Goal: Transaction & Acquisition: Purchase product/service

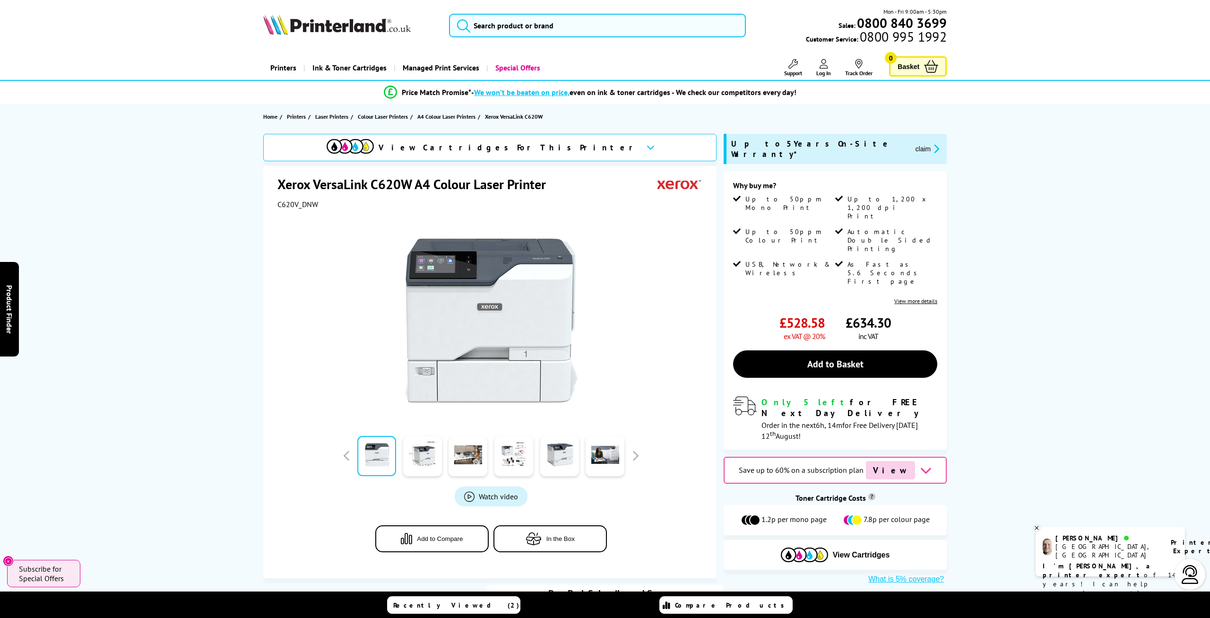
click at [931, 144] on icon "promo-description" at bounding box center [935, 149] width 9 height 10
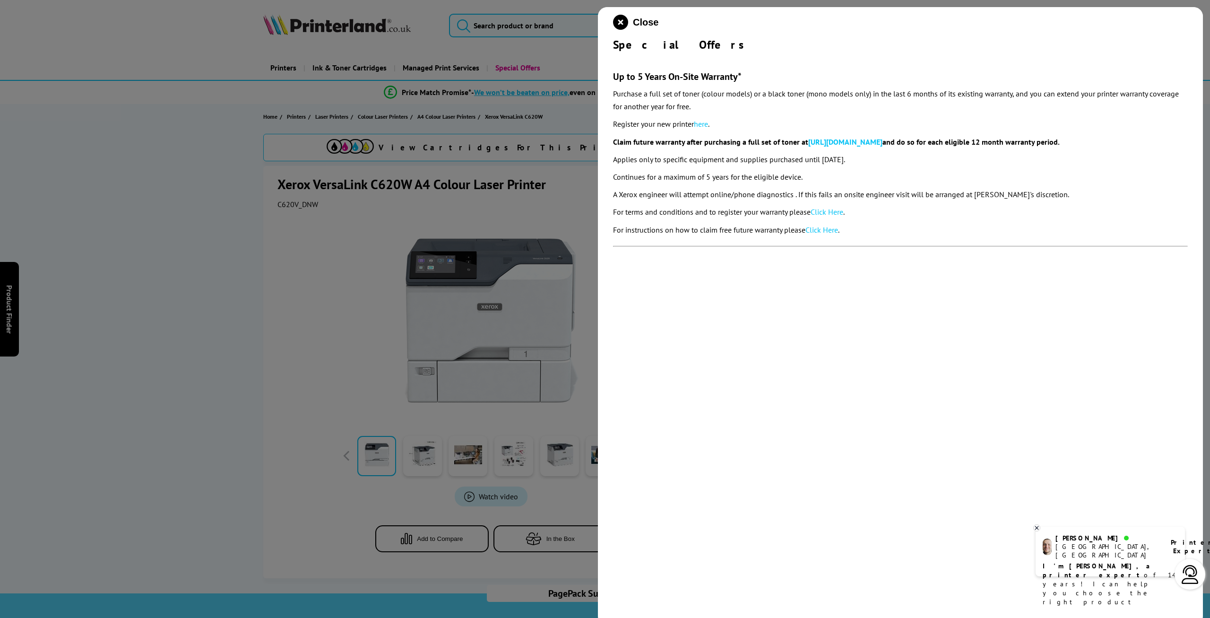
click at [542, 176] on div at bounding box center [605, 309] width 1210 height 618
click at [623, 21] on icon "close modal" at bounding box center [620, 22] width 15 height 15
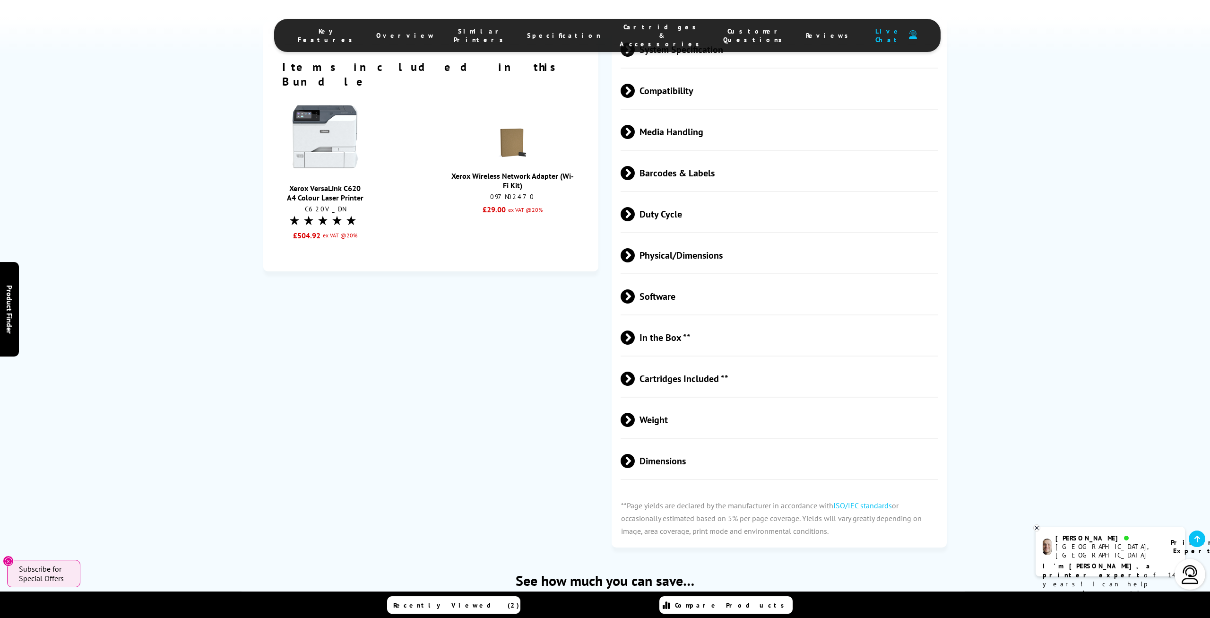
scroll to position [2163, 0]
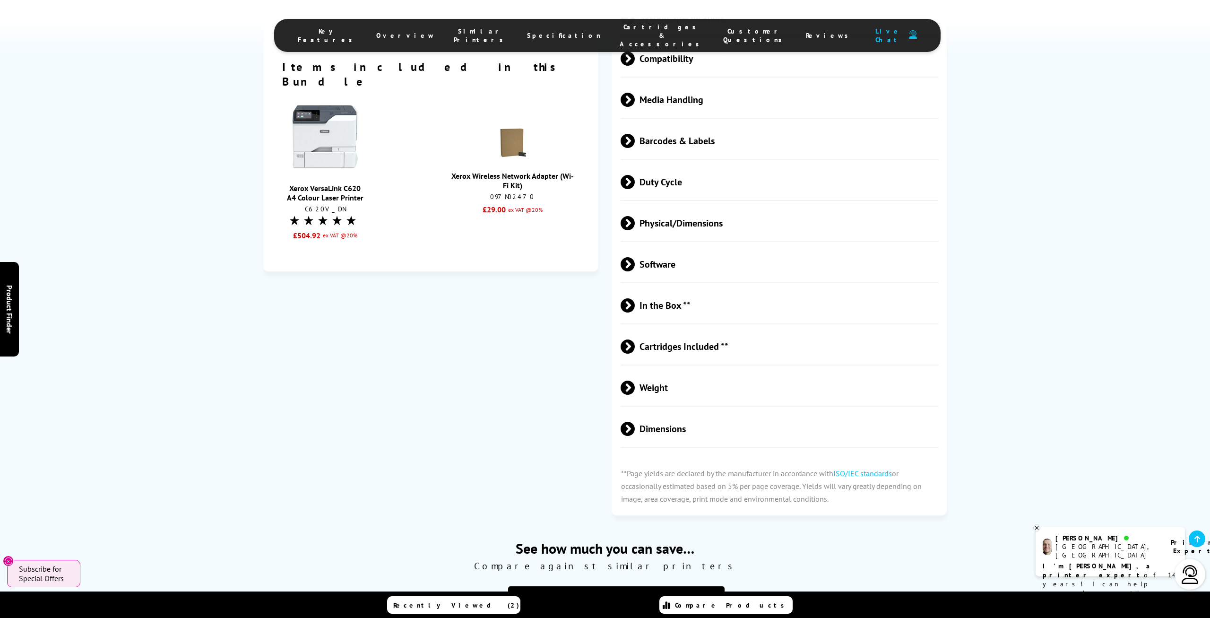
click at [646, 438] on span "Dimensions" at bounding box center [779, 428] width 317 height 35
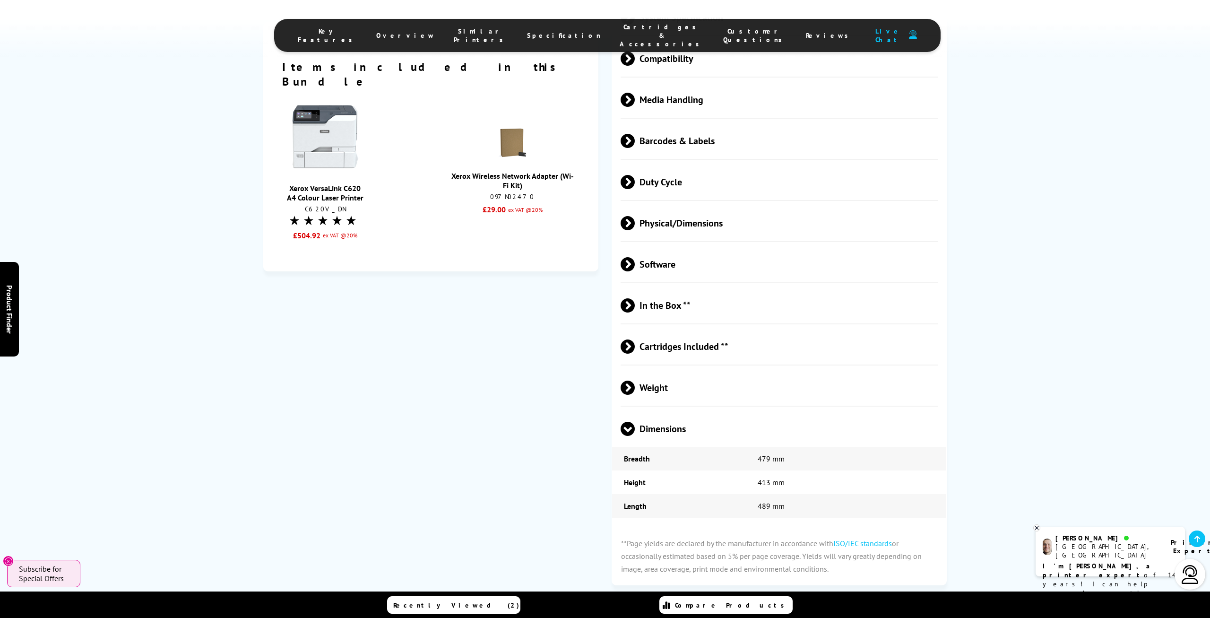
click at [649, 391] on span "Weight" at bounding box center [779, 387] width 317 height 35
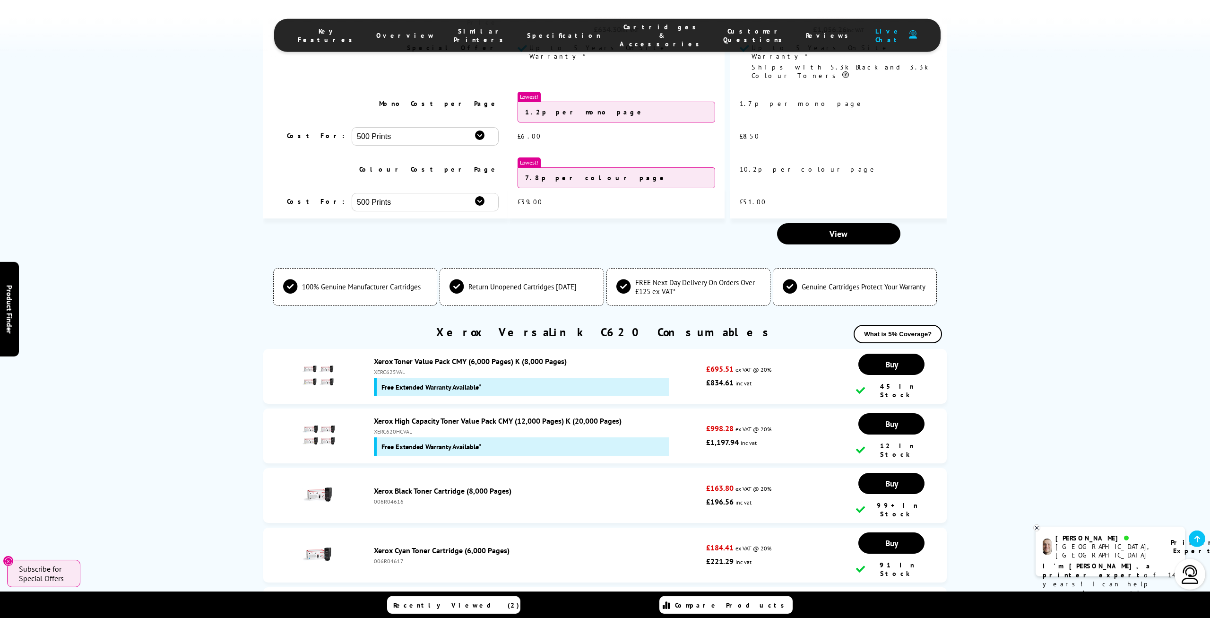
scroll to position [2950, 0]
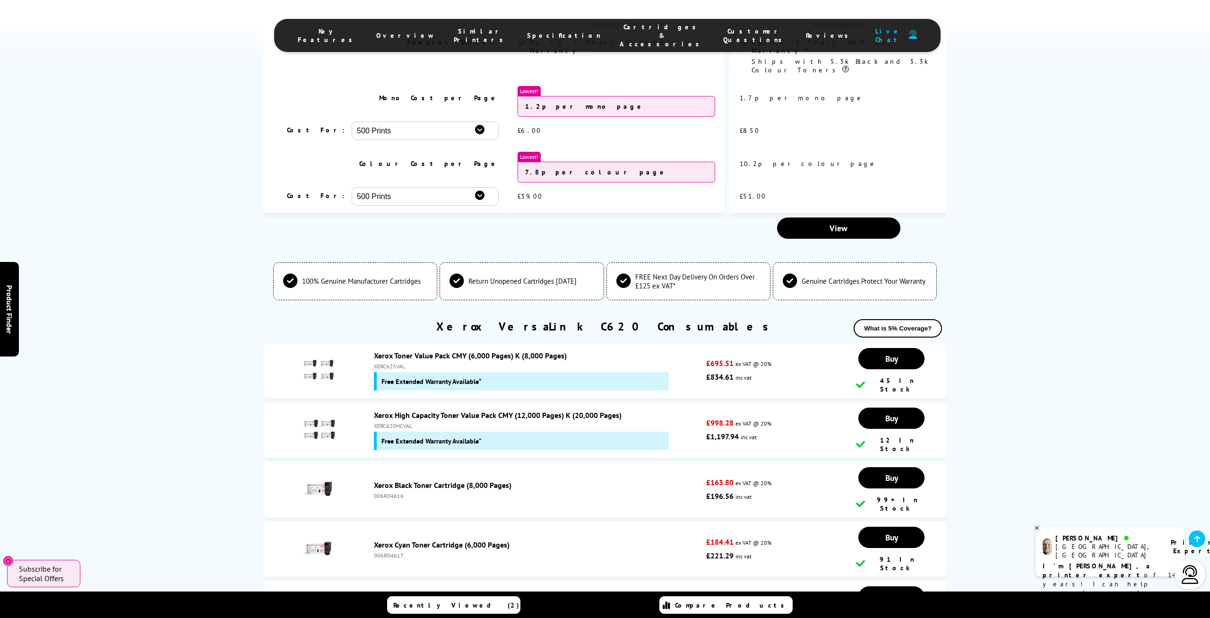
click at [869, 277] on span "Genuine Cartridges Protect Your Warranty" at bounding box center [864, 281] width 124 height 9
click at [575, 277] on span "Return Unopened Cartridges [DATE]" at bounding box center [522, 281] width 108 height 9
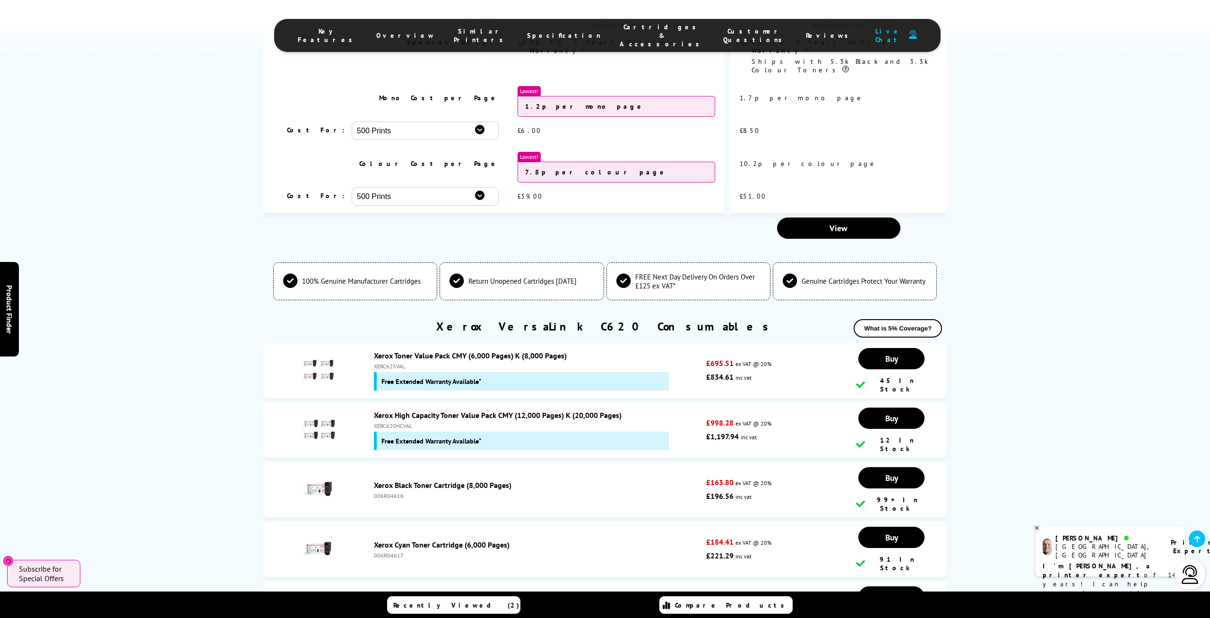
click at [575, 277] on span "Return Unopened Cartridges [DATE]" at bounding box center [522, 281] width 108 height 9
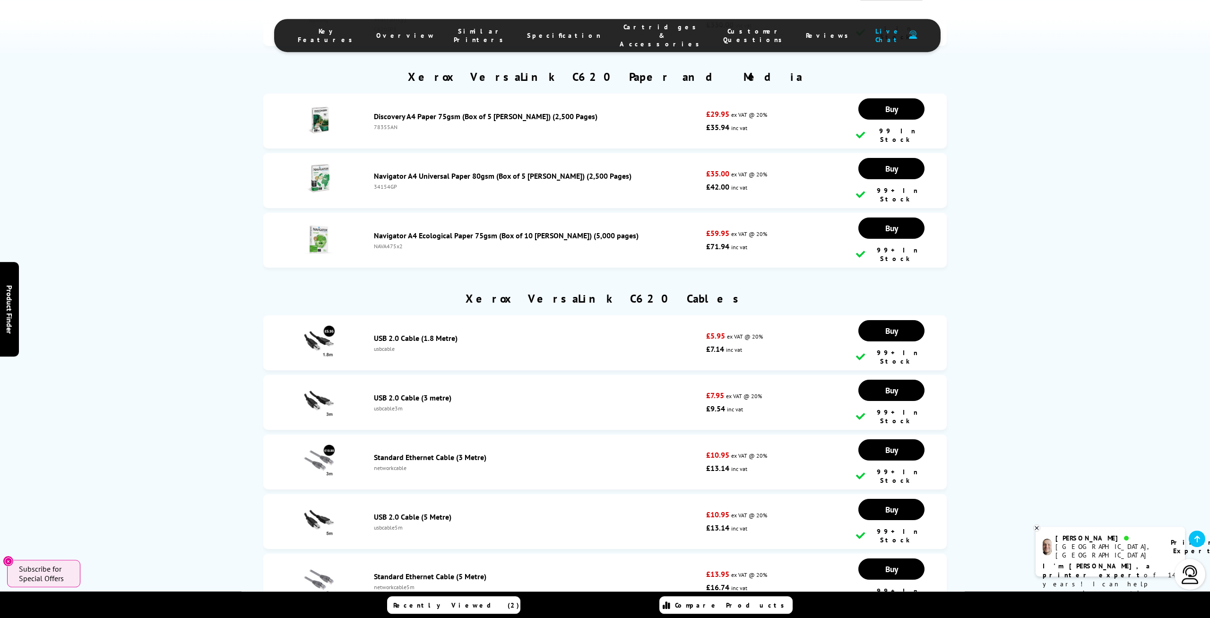
scroll to position [4474, 0]
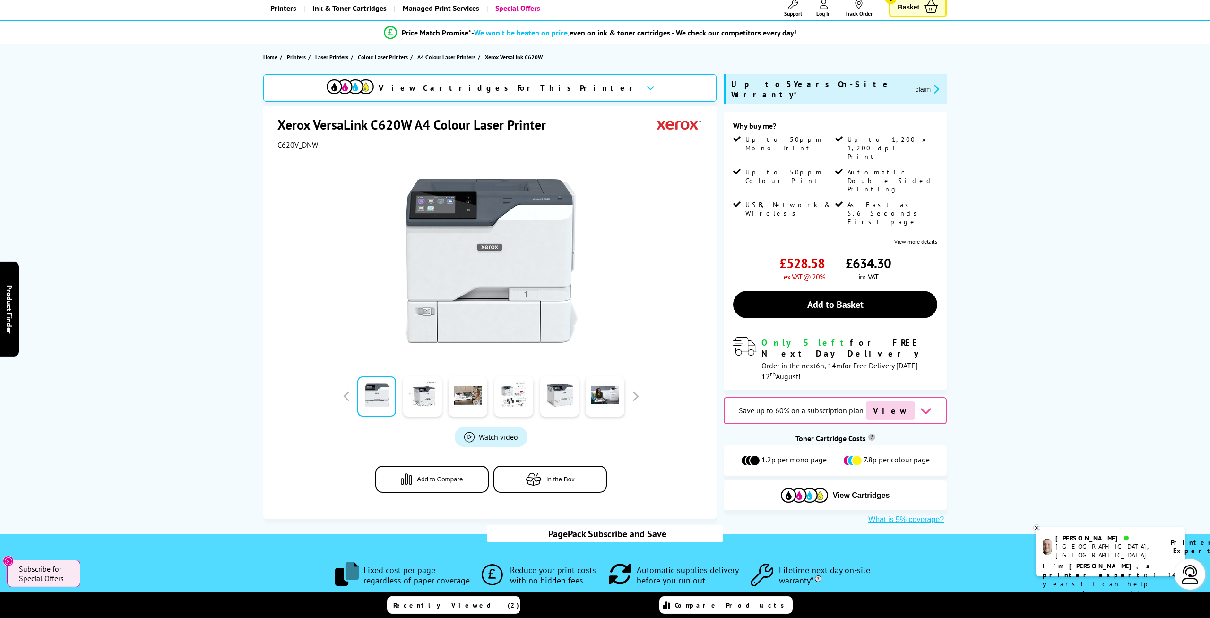
scroll to position [98, 0]
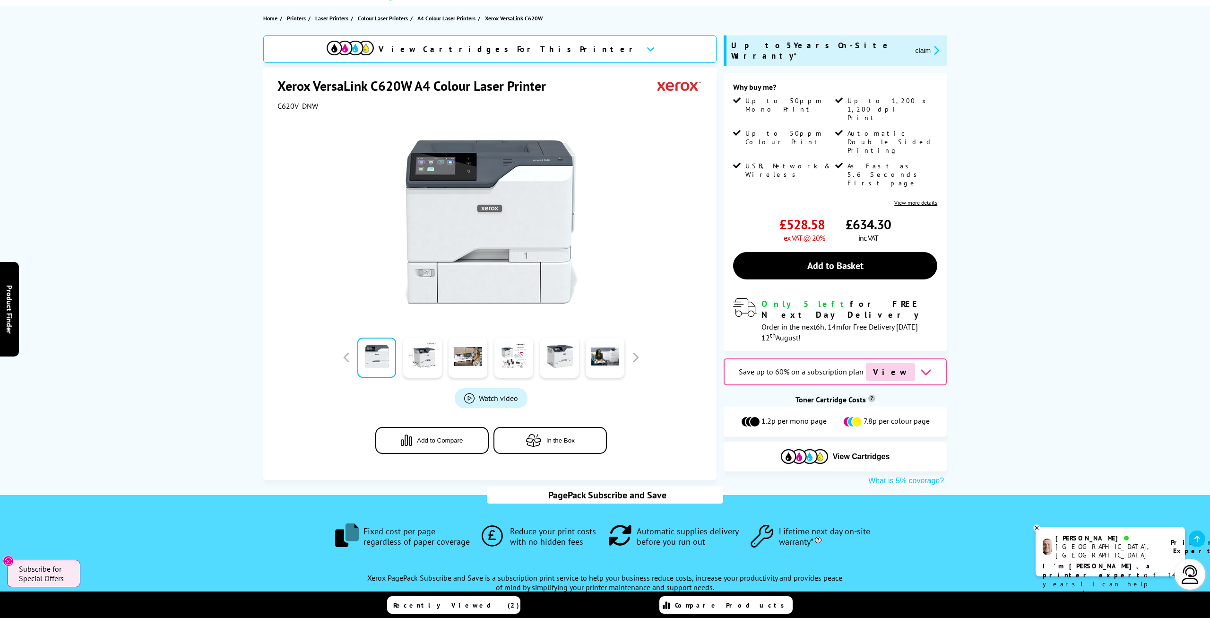
click at [395, 85] on h1 "Xerox VersaLink C620W A4 Colour Laser Printer" at bounding box center [417, 85] width 278 height 17
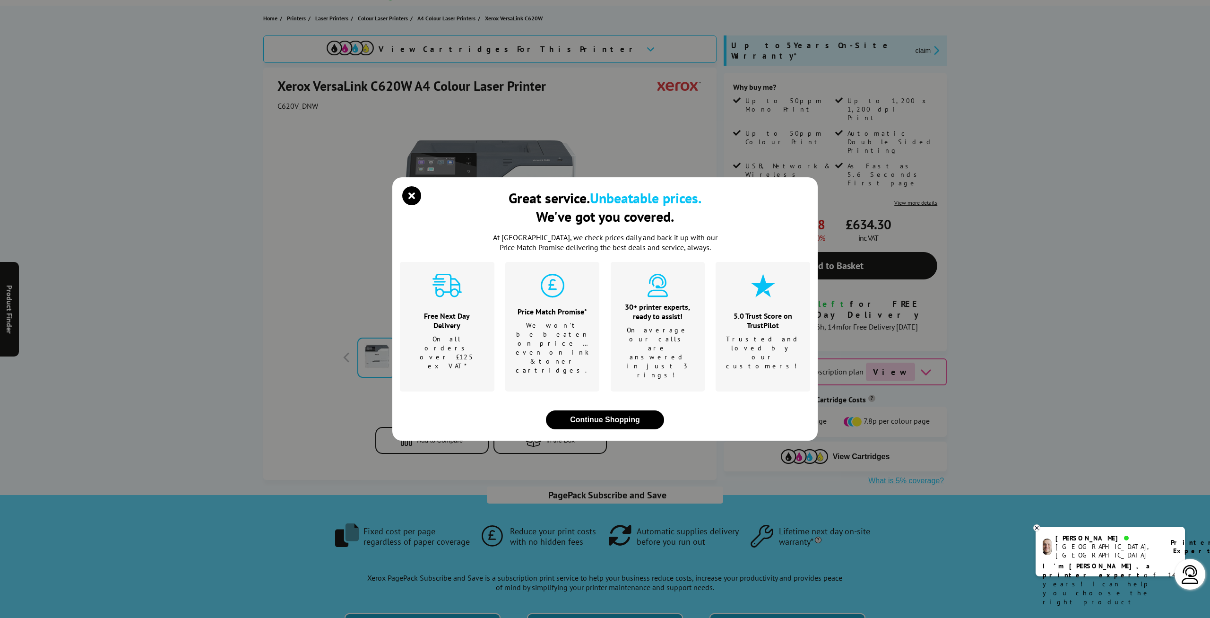
click at [395, 85] on div "Great service. Unbeatable prices. We've got you covered. At [GEOGRAPHIC_DATA], …" at bounding box center [605, 309] width 1210 height 618
click at [413, 200] on div "Great service. Unbeatable prices. We've got you covered. At [GEOGRAPHIC_DATA], …" at bounding box center [604, 308] width 425 height 263
click at [411, 205] on icon "close modal" at bounding box center [411, 195] width 19 height 19
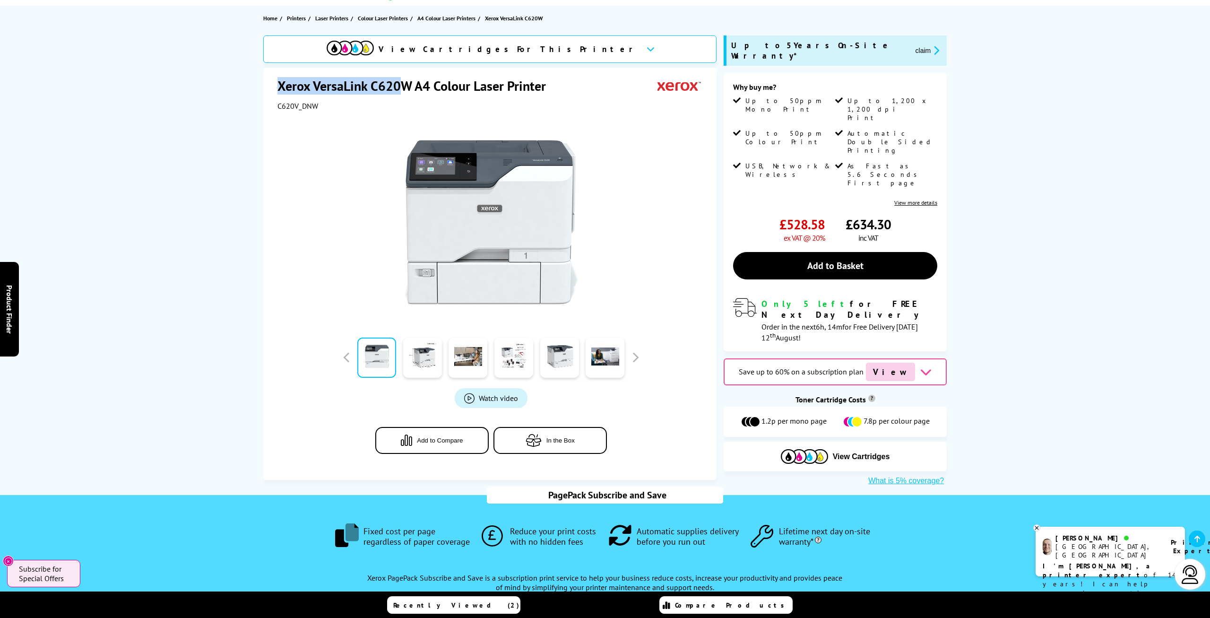
drag, startPoint x: 279, startPoint y: 86, endPoint x: 402, endPoint y: 89, distance: 123.0
click at [402, 89] on h1 "Xerox VersaLink C620W A4 Colour Laser Printer" at bounding box center [417, 85] width 278 height 17
copy h1 "Xerox VersaLink C620"
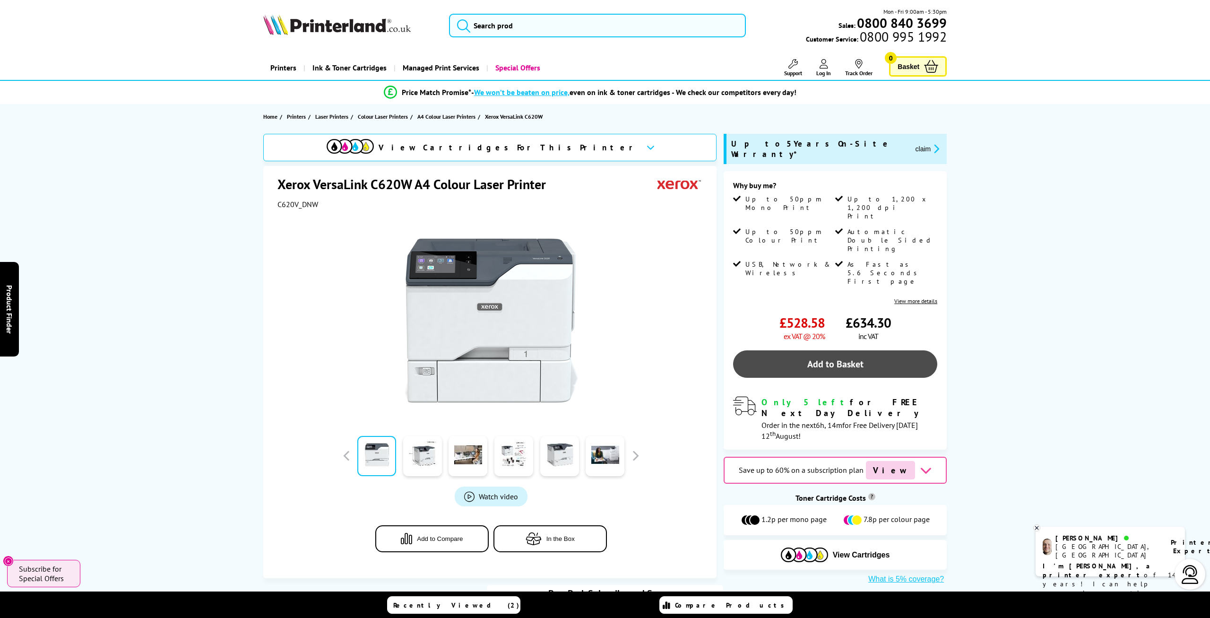
click at [818, 350] on link "Add to Basket" at bounding box center [835, 363] width 204 height 27
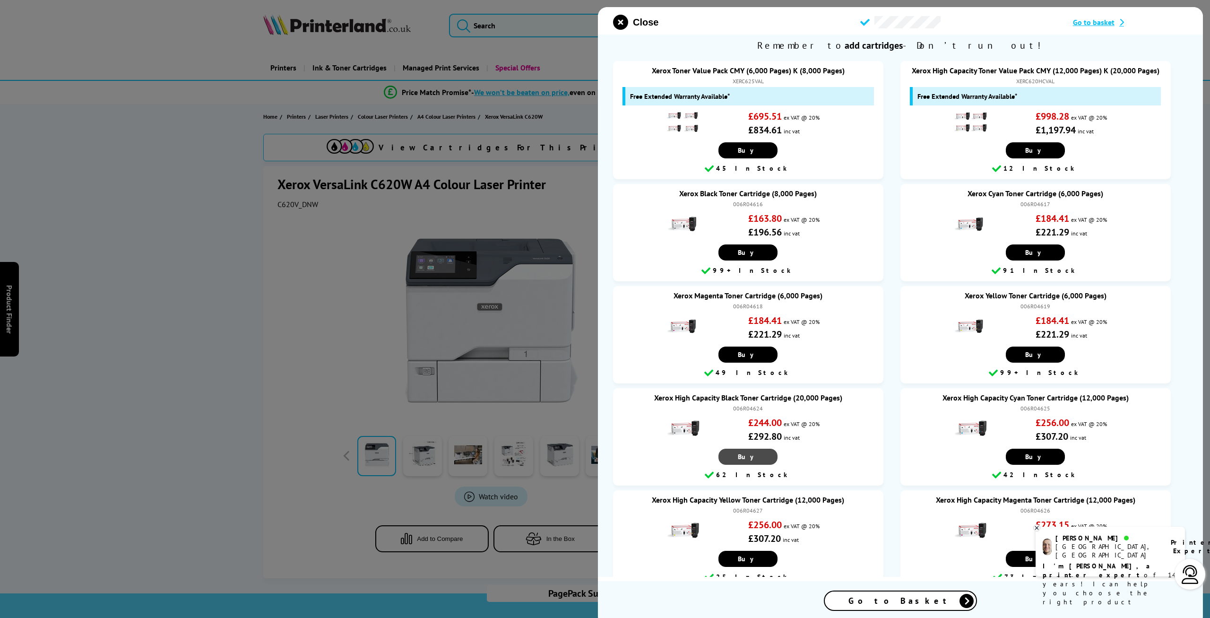
click at [753, 158] on link "Buy" at bounding box center [748, 150] width 59 height 16
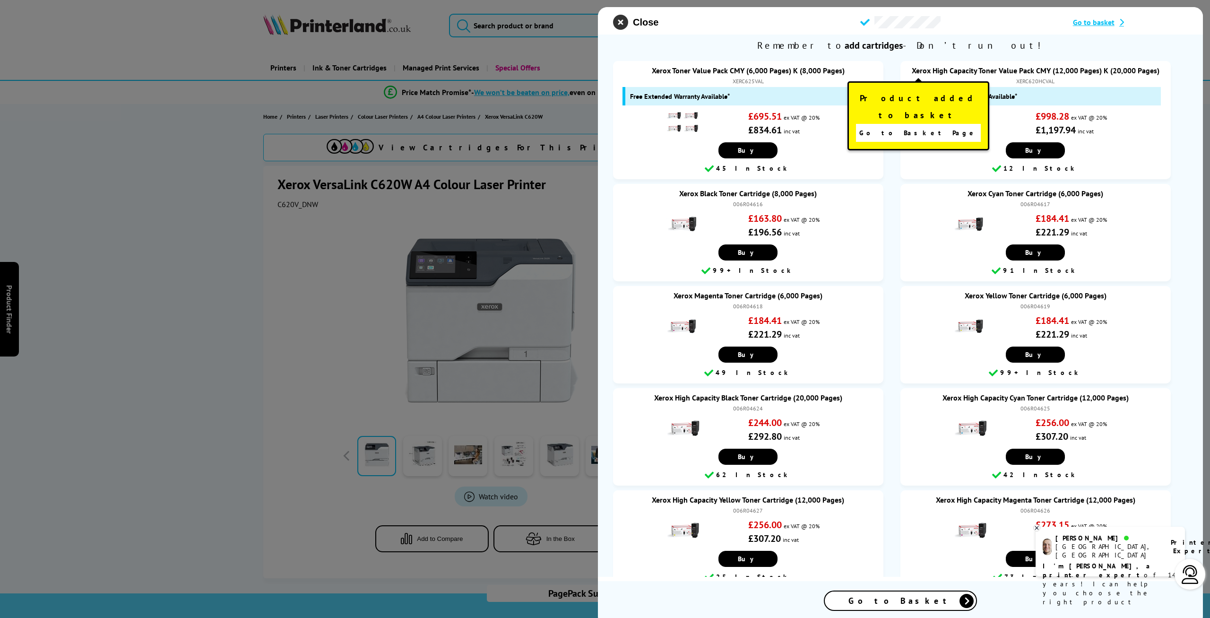
click at [615, 15] on icon "close modal" at bounding box center [620, 22] width 15 height 15
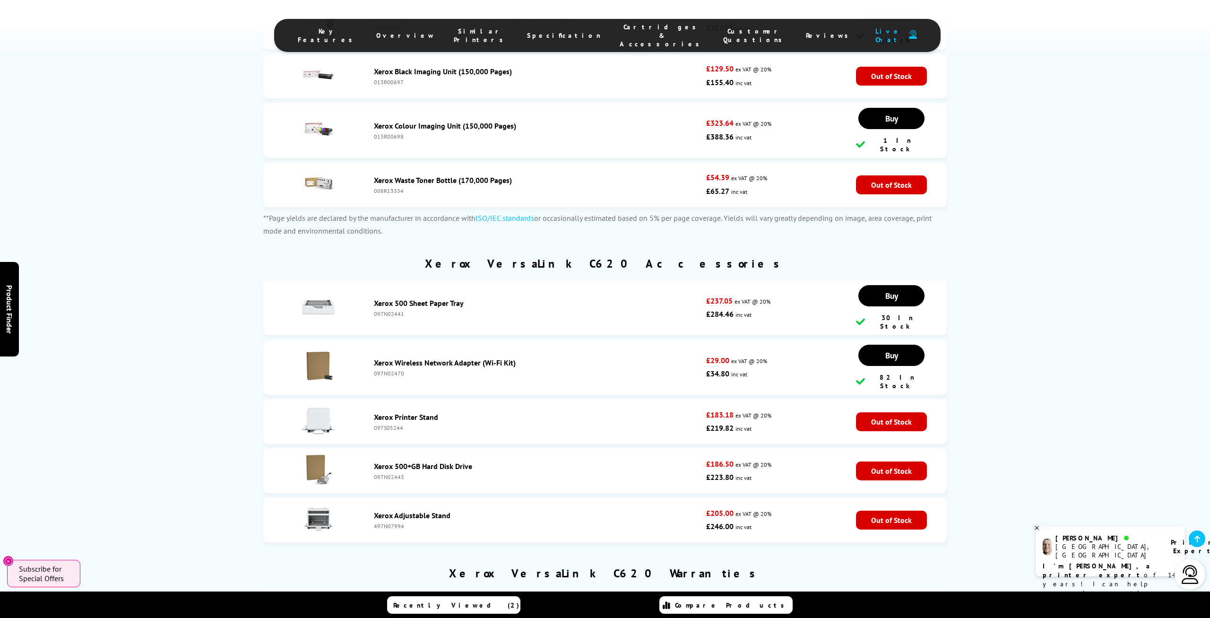
scroll to position [4081, 0]
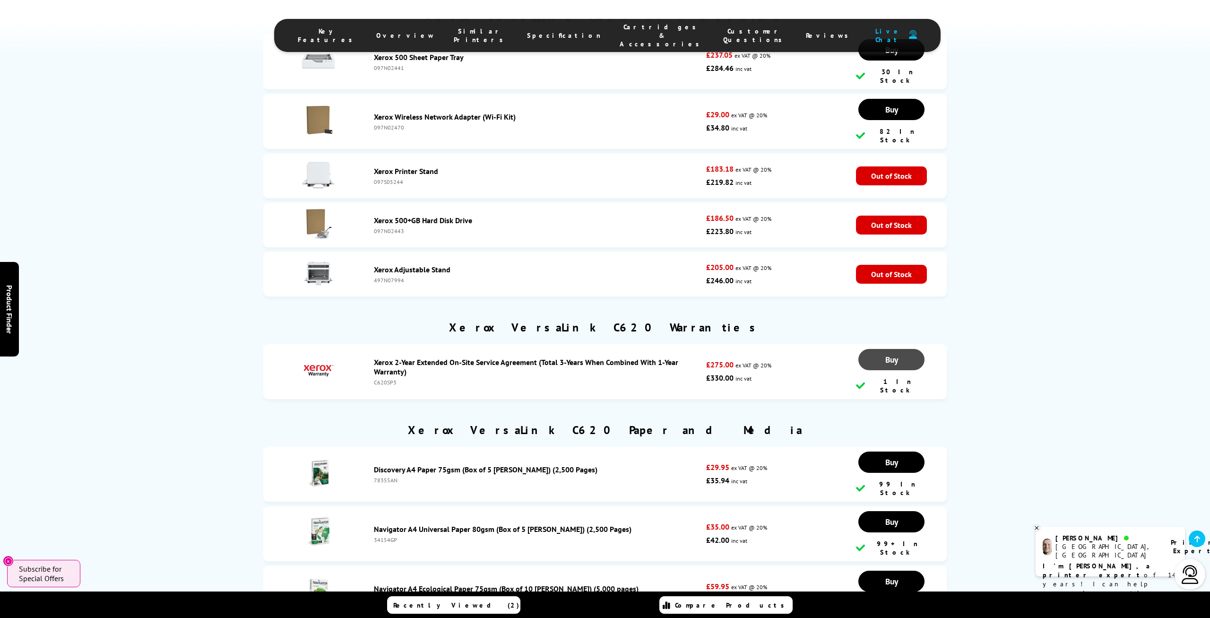
click at [881, 349] on link "Buy" at bounding box center [892, 359] width 66 height 21
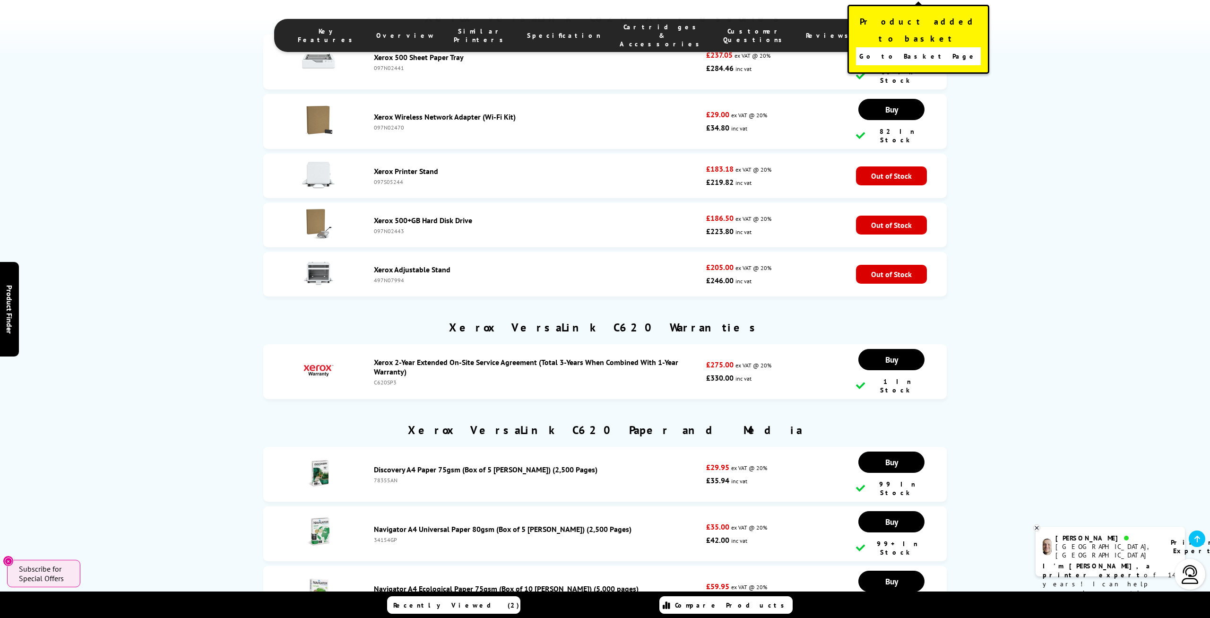
click at [428, 357] on link "Xerox 2-Year Extended On-Site Service Agreement (Total 3-Years When Combined Wi…" at bounding box center [526, 366] width 304 height 19
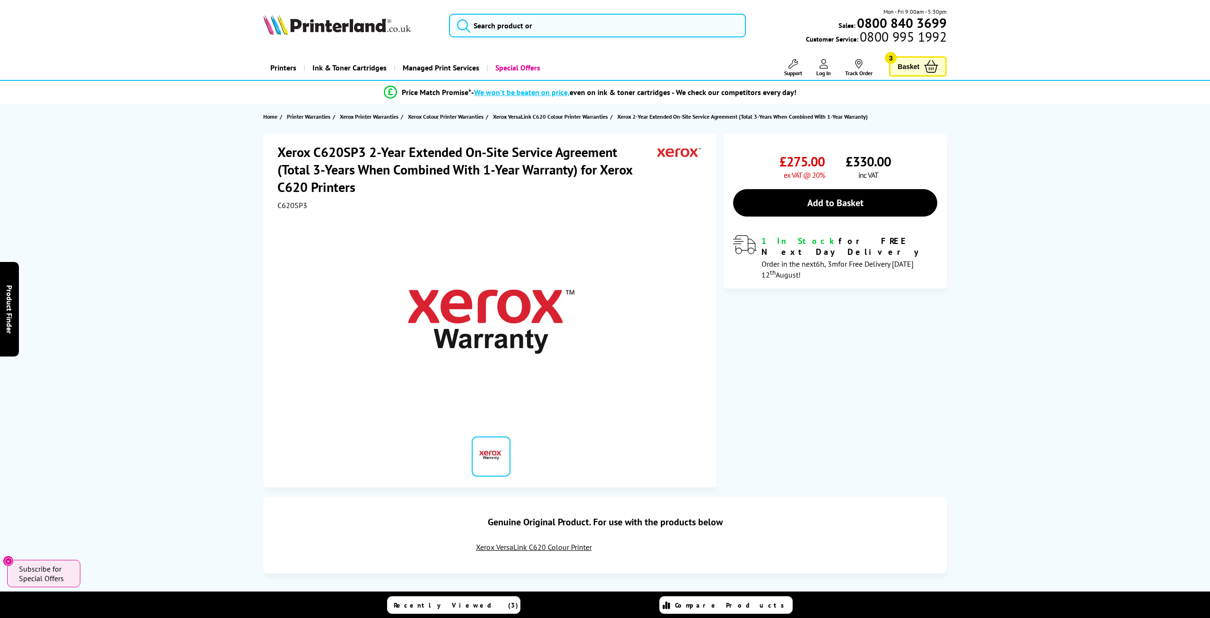
click at [917, 73] on link "Basket 3" at bounding box center [918, 66] width 58 height 20
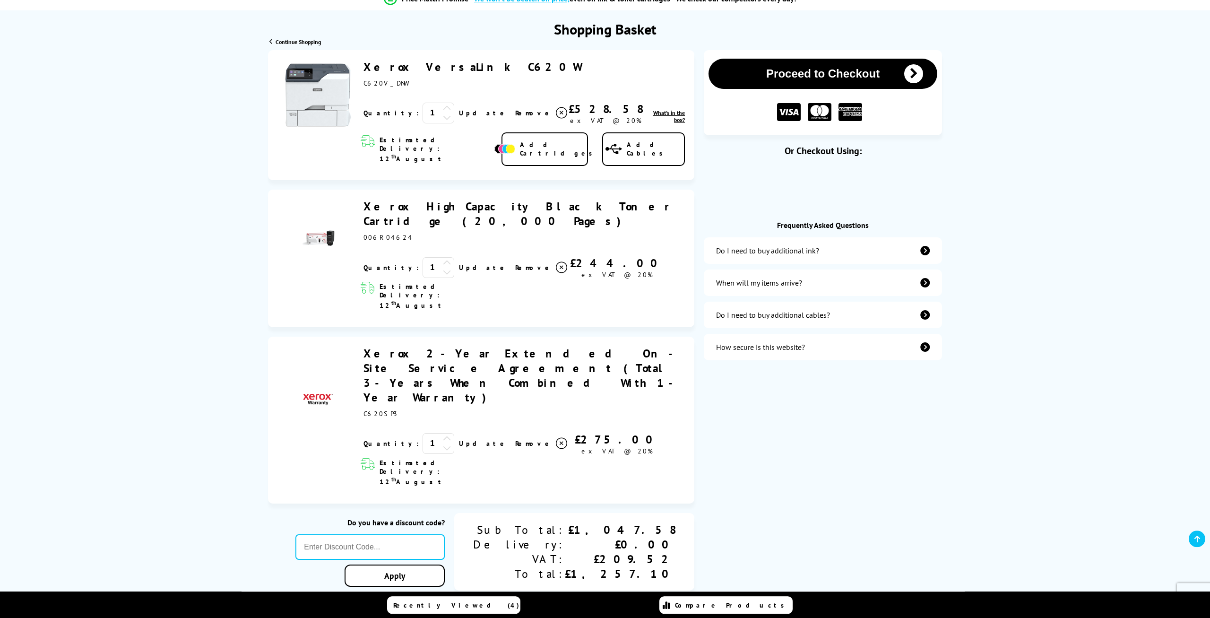
scroll to position [98, 0]
